Goal: Task Accomplishment & Management: Use online tool/utility

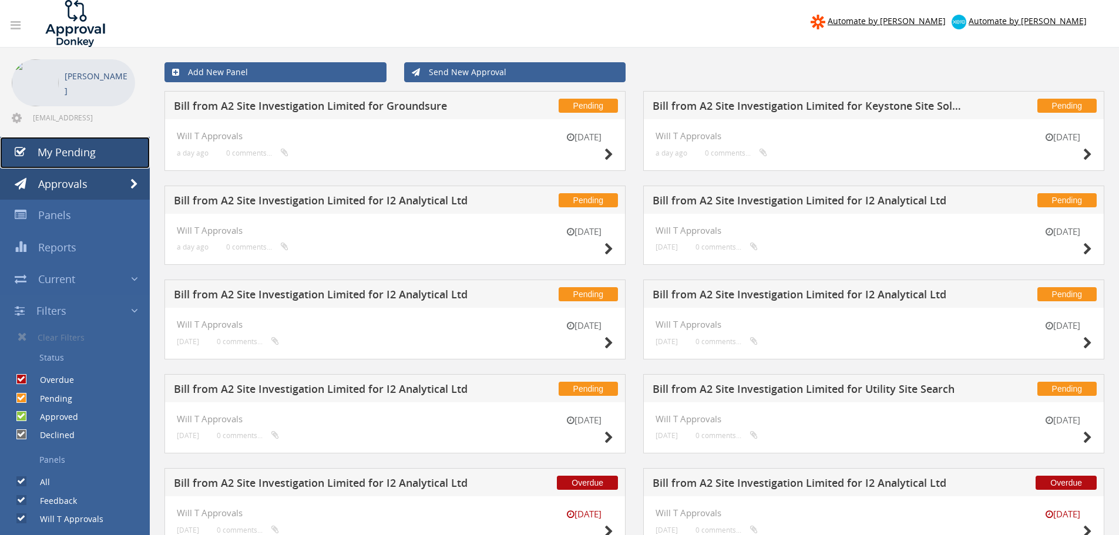
click at [112, 151] on link "My Pending" at bounding box center [75, 153] width 150 height 32
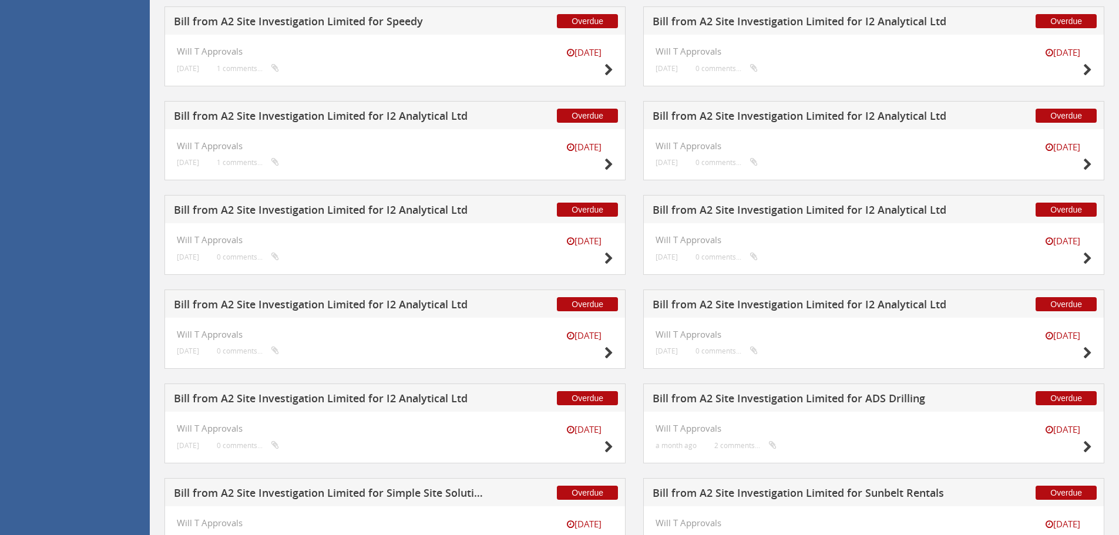
scroll to position [994, 0]
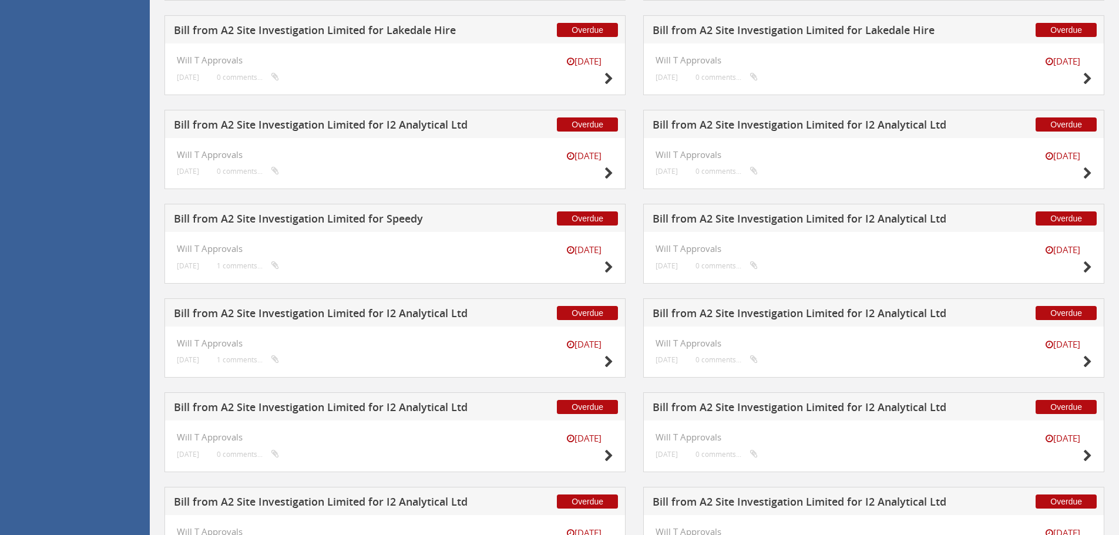
click at [359, 217] on h5 "Bill from A2 Site Investigation Limited for Speedy" at bounding box center [329, 220] width 310 height 15
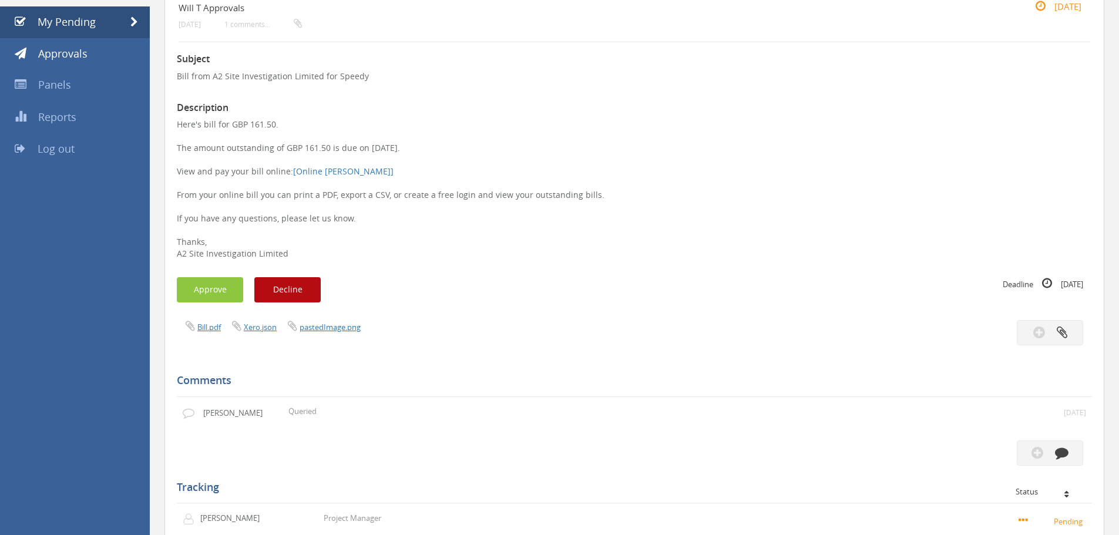
scroll to position [113, 0]
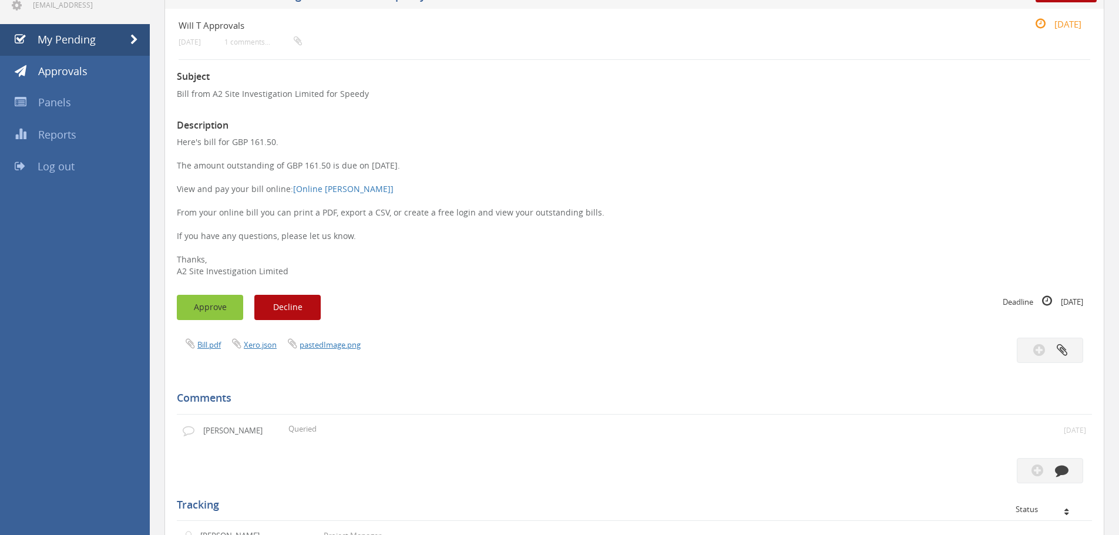
click at [206, 300] on button "Approve" at bounding box center [210, 307] width 66 height 25
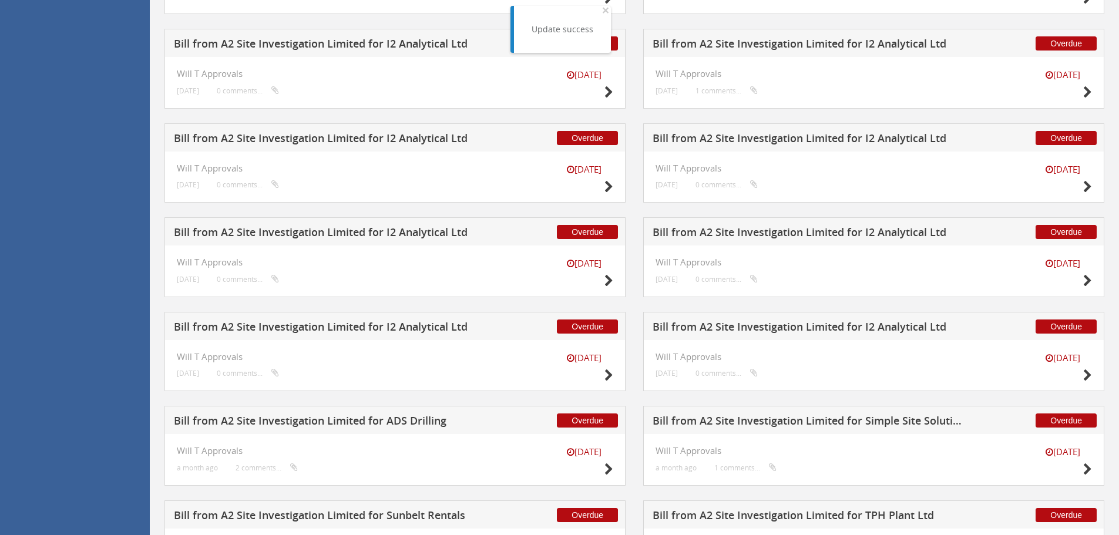
scroll to position [994, 0]
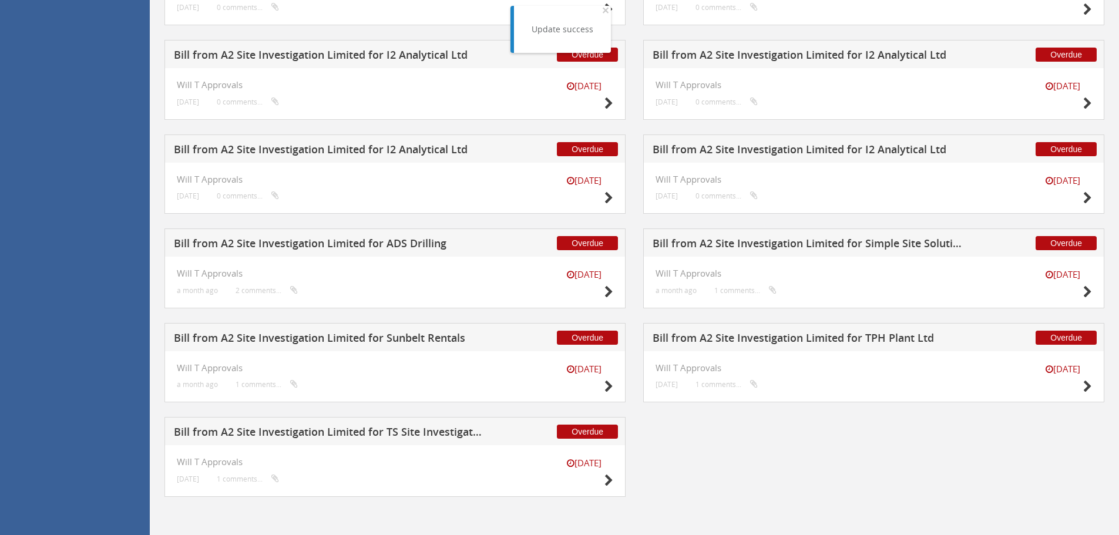
click at [402, 240] on h5 "Bill from A2 Site Investigation Limited for ADS Drilling" at bounding box center [329, 245] width 310 height 15
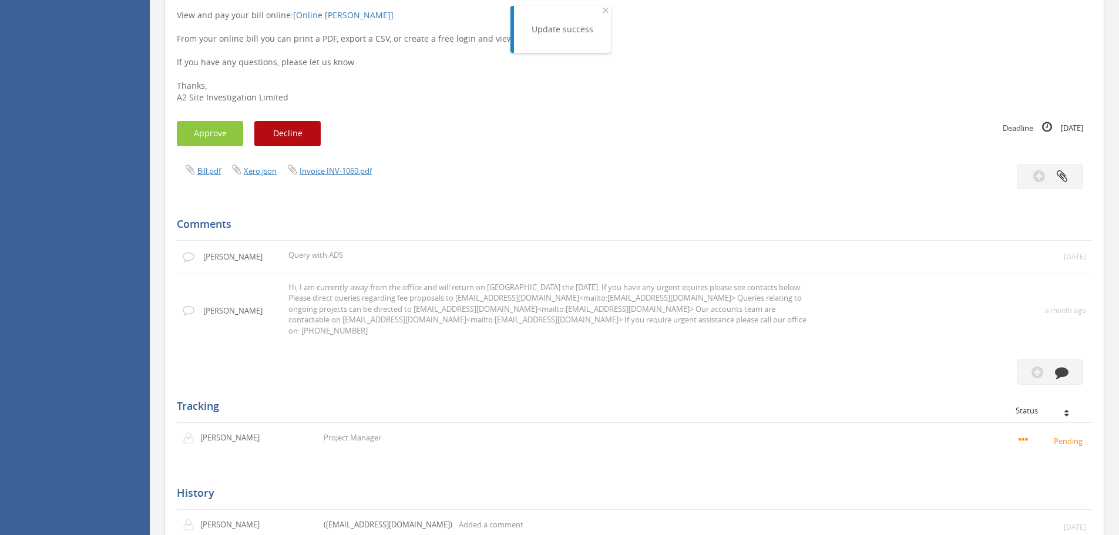
scroll to position [213, 0]
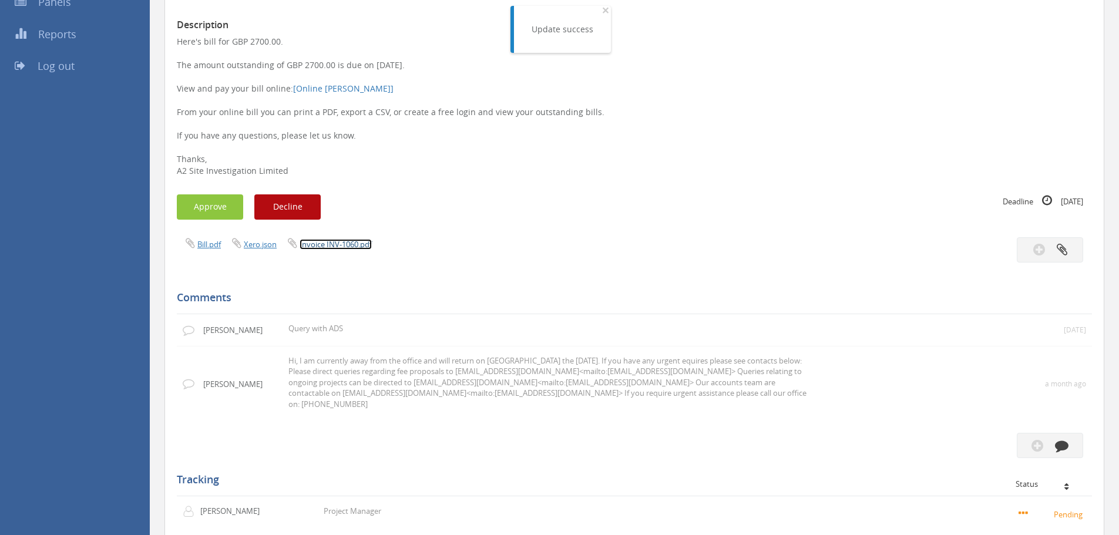
click at [358, 244] on link "Invoice INV-1060.pdf" at bounding box center [336, 244] width 72 height 11
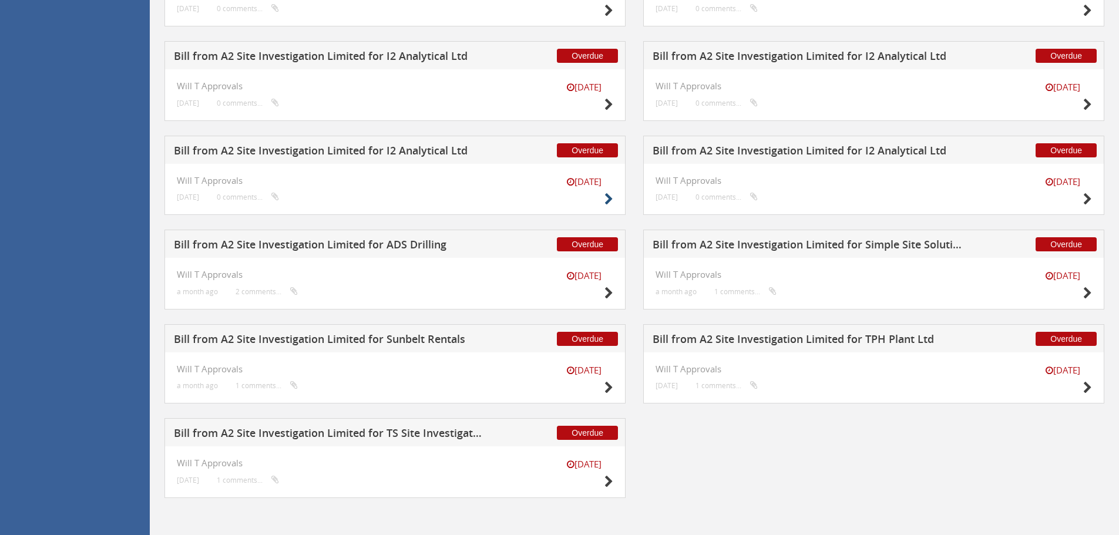
scroll to position [994, 0]
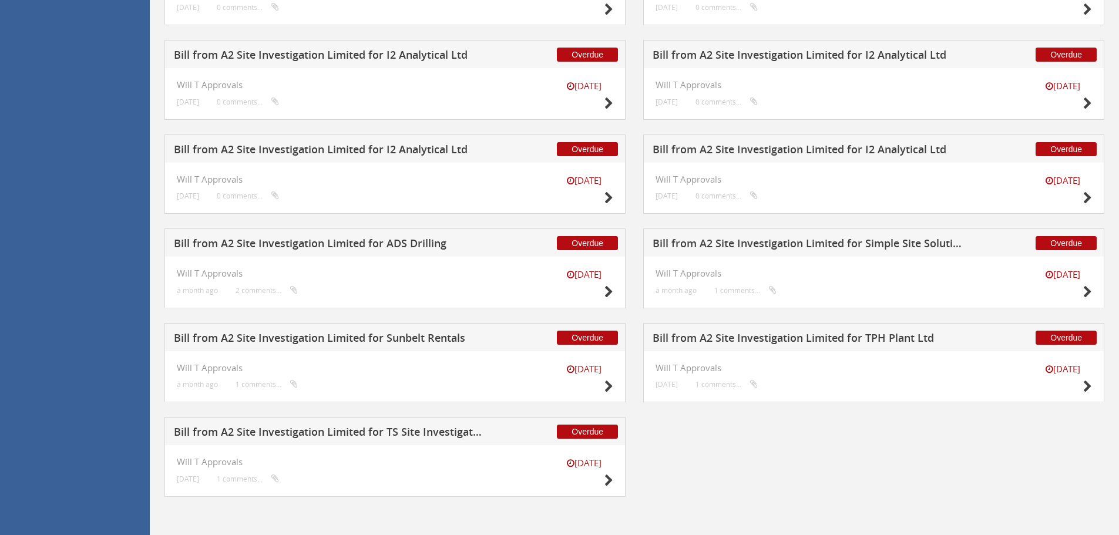
click at [333, 428] on h5 "Bill from A2 Site Investigation Limited for TS Site Investigation Ltd" at bounding box center [329, 434] width 310 height 15
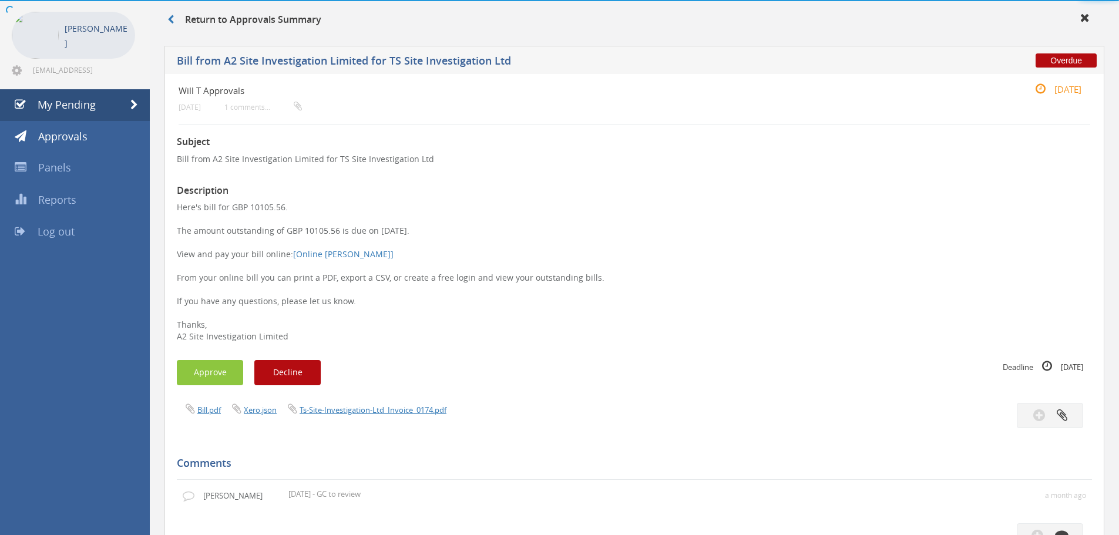
scroll to position [407, 0]
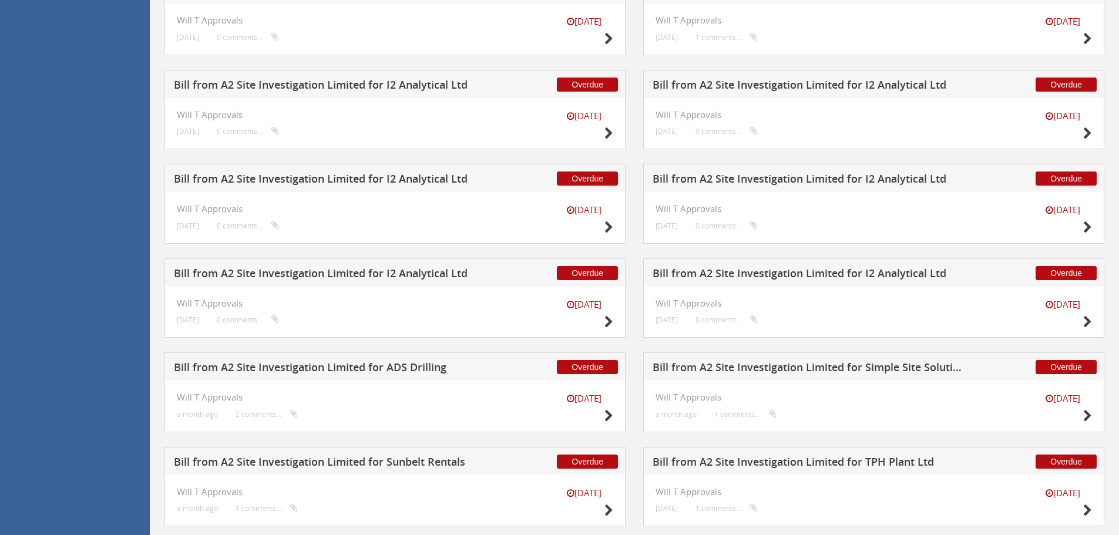
scroll to position [994, 0]
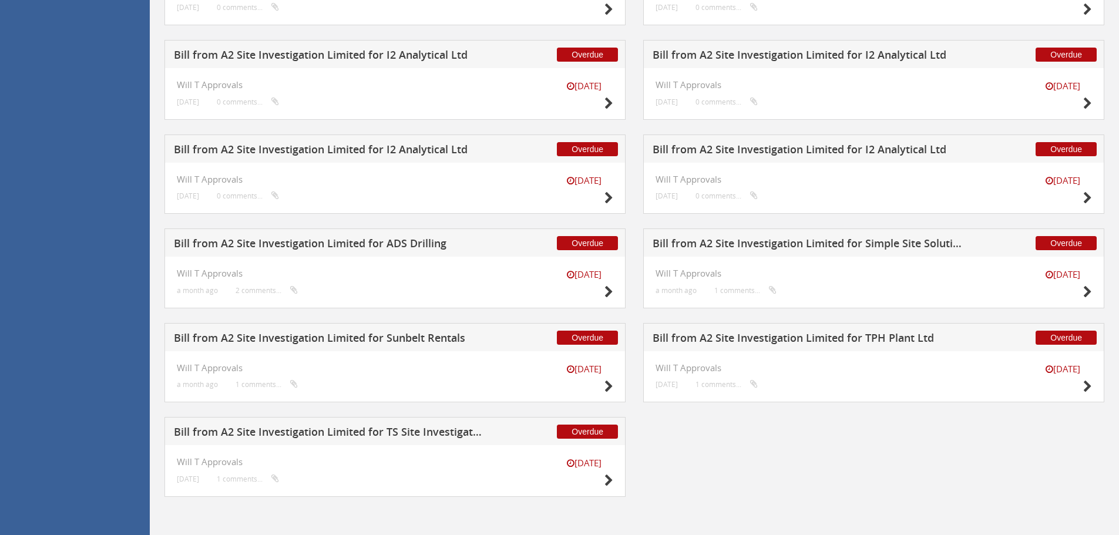
click at [776, 334] on h5 "Bill from A2 Site Investigation Limited for TPH Plant Ltd" at bounding box center [808, 340] width 310 height 15
click at [406, 334] on h5 "Bill from A2 Site Investigation Limited for Sunbelt Rentals" at bounding box center [329, 340] width 310 height 15
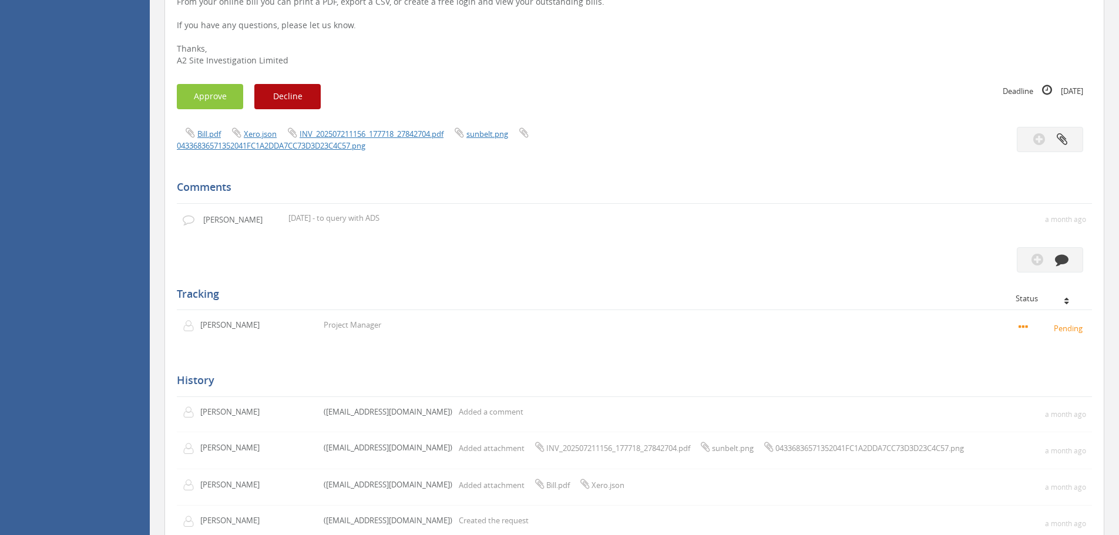
scroll to position [54, 0]
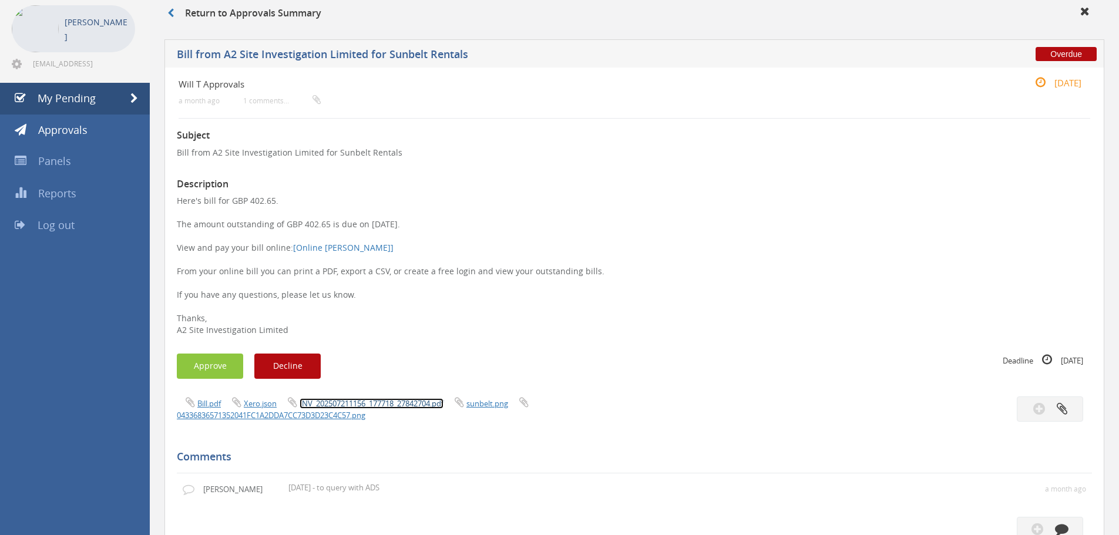
click at [393, 404] on link "INV_202507211156_177718_27842704.pdf" at bounding box center [372, 403] width 144 height 11
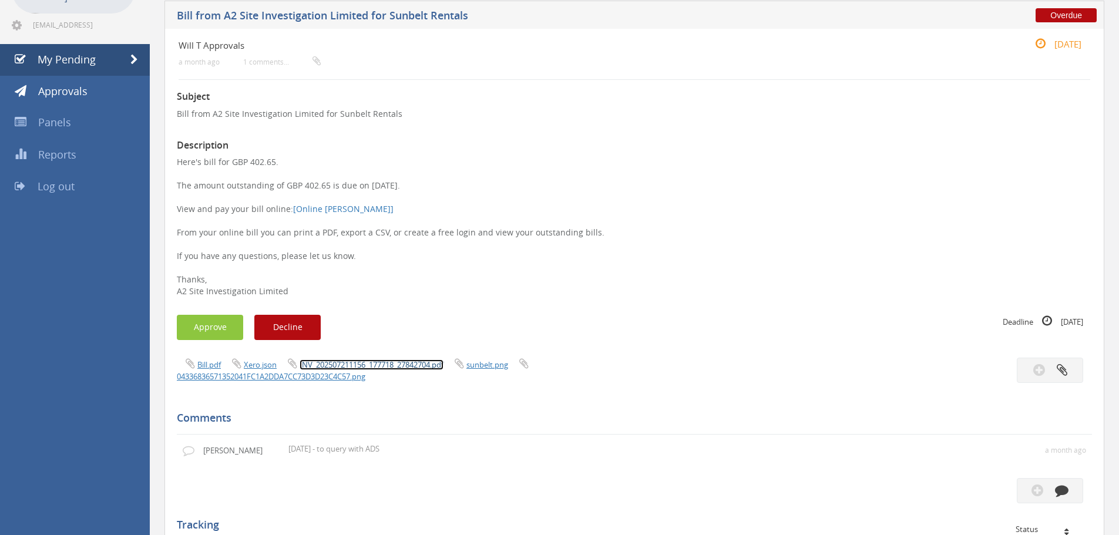
scroll to position [113, 0]
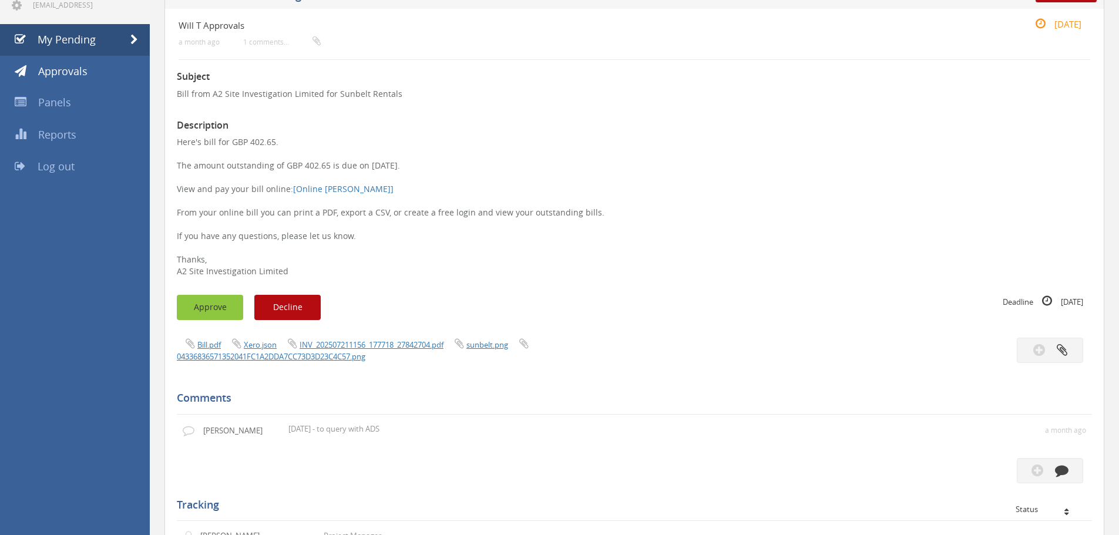
click at [220, 304] on button "Approve" at bounding box center [210, 307] width 66 height 25
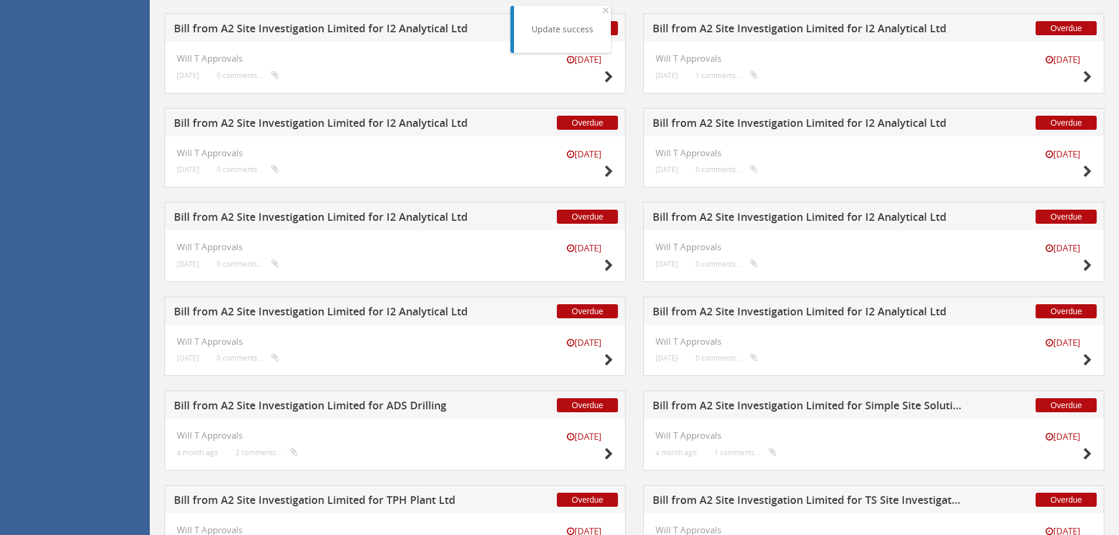
scroll to position [900, 0]
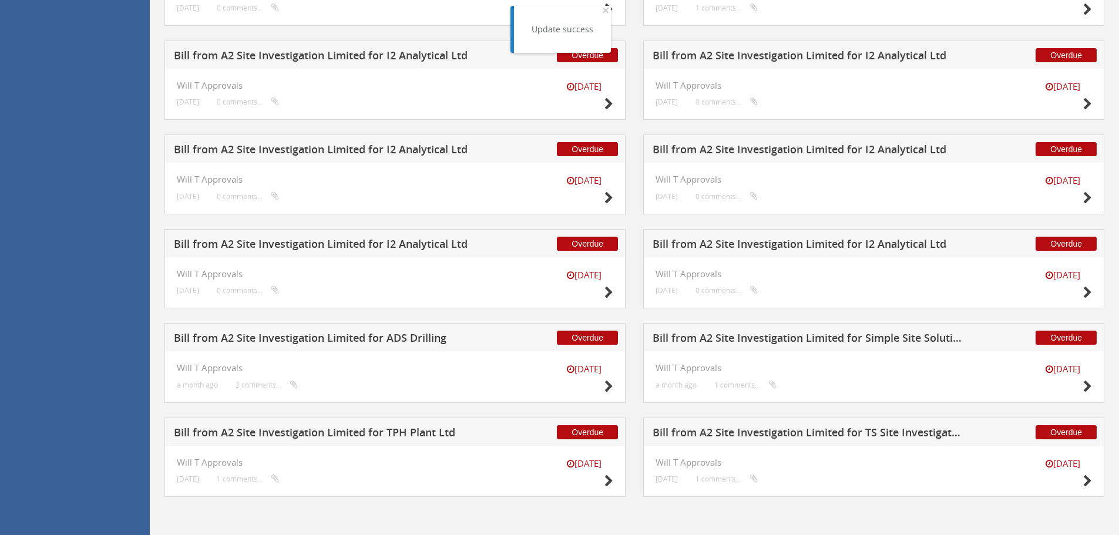
click at [412, 338] on h5 "Bill from A2 Site Investigation Limited for ADS Drilling" at bounding box center [329, 340] width 310 height 15
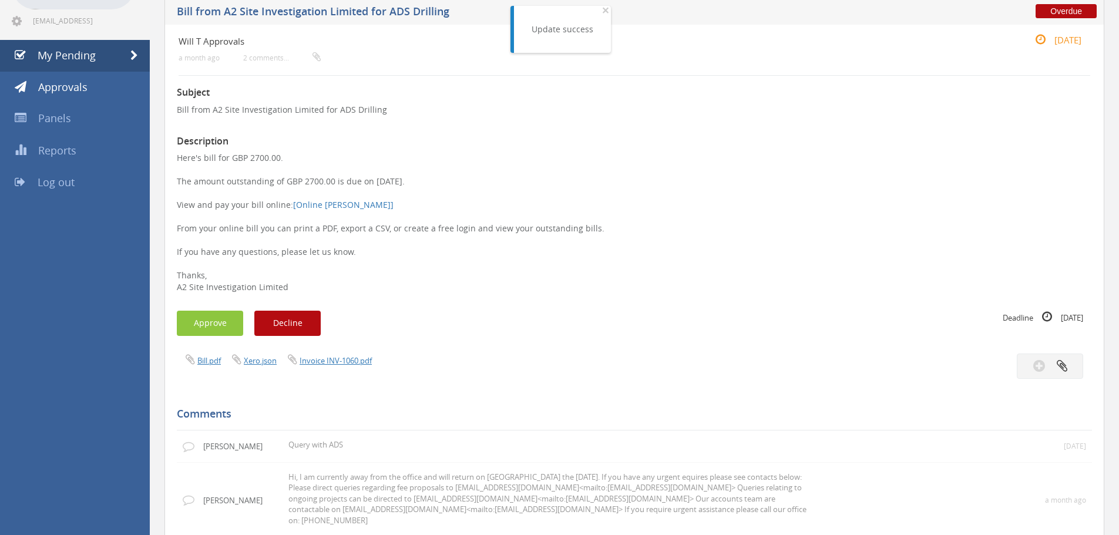
scroll to position [96, 0]
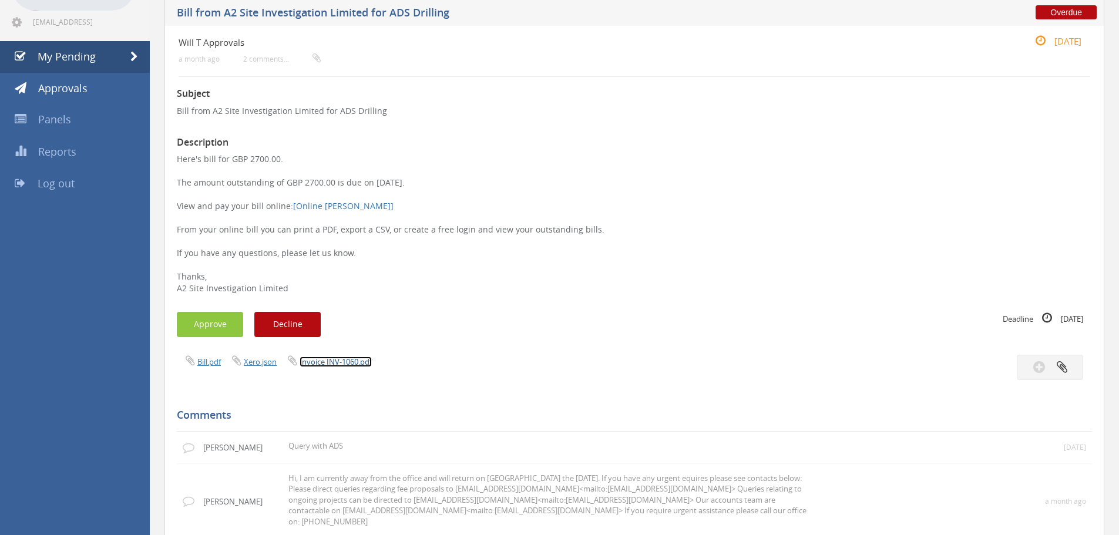
click at [360, 358] on link "Invoice INV-1060.pdf" at bounding box center [336, 362] width 72 height 11
click at [99, 53] on link "My Pending" at bounding box center [75, 57] width 150 height 32
